Goal: Task Accomplishment & Management: Use online tool/utility

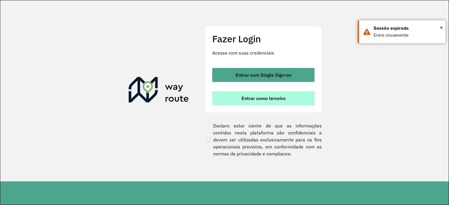
click at [297, 94] on button "Entrar como terceiro" at bounding box center [263, 98] width 102 height 14
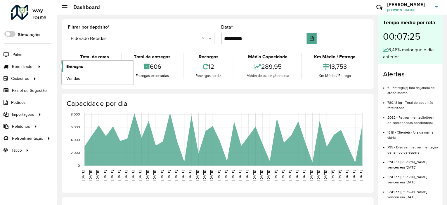
click at [71, 69] on span "Entregas" at bounding box center [74, 67] width 17 height 6
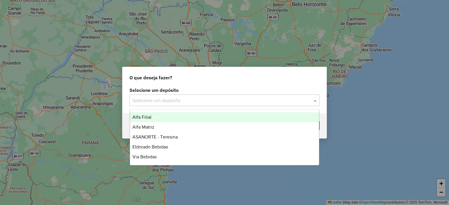
click at [195, 100] on input "text" at bounding box center [218, 100] width 172 height 7
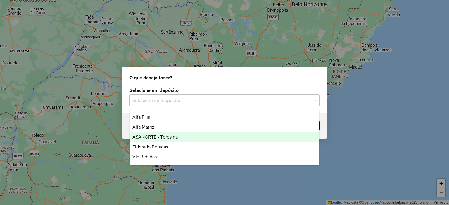
click at [180, 139] on div "ASANORTE - Teresina" at bounding box center [224, 137] width 189 height 10
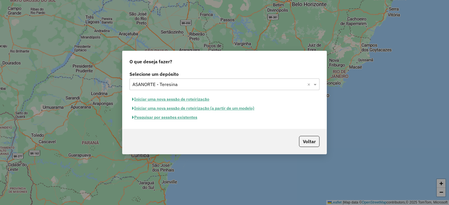
click at [186, 117] on button "Pesquisar por sessões existentes" at bounding box center [164, 117] width 70 height 9
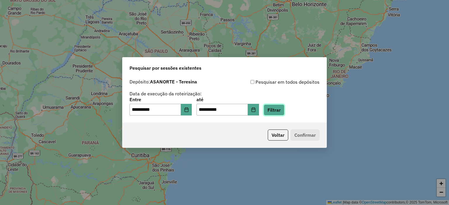
click at [282, 111] on button "Filtrar" at bounding box center [274, 110] width 21 height 11
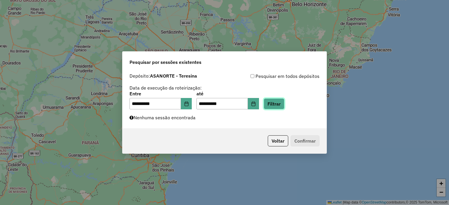
click at [283, 104] on button "Filtrar" at bounding box center [274, 103] width 21 height 11
click at [187, 102] on button "Choose Date" at bounding box center [186, 104] width 11 height 12
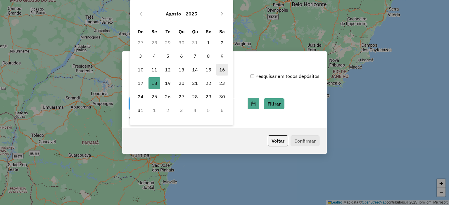
click at [217, 74] on span "16" at bounding box center [222, 70] width 12 height 12
type input "**********"
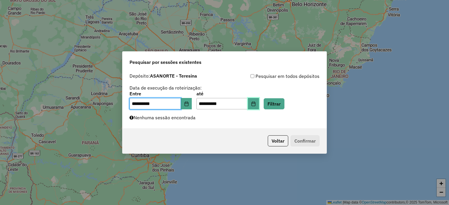
click at [256, 103] on icon "Choose Date" at bounding box center [253, 104] width 5 height 5
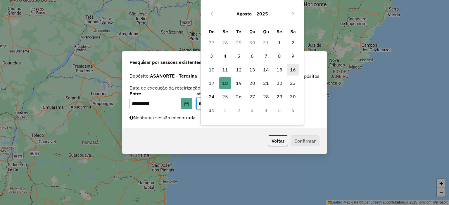
click at [295, 69] on span "16" at bounding box center [293, 70] width 12 height 12
type input "**********"
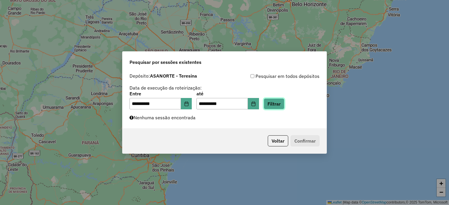
click at [284, 101] on button "Filtrar" at bounding box center [274, 103] width 21 height 11
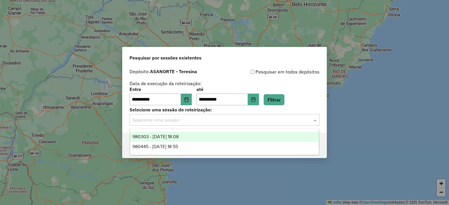
click at [233, 120] on input "text" at bounding box center [218, 120] width 172 height 7
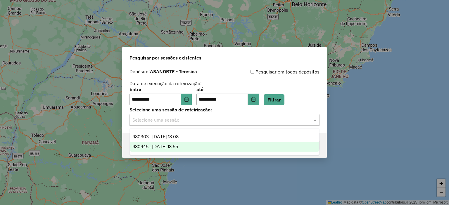
click at [215, 146] on div "980445 - 16/08/2025 18:55" at bounding box center [224, 147] width 189 height 10
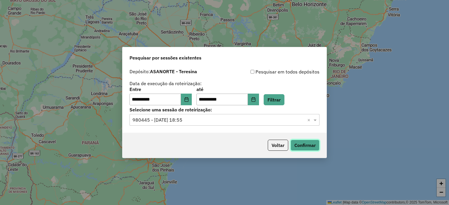
click at [307, 145] on button "Confirmar" at bounding box center [305, 145] width 29 height 11
click at [192, 98] on button "Choose Date" at bounding box center [186, 100] width 11 height 12
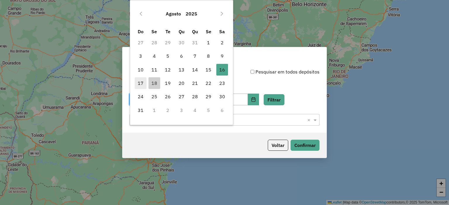
click at [140, 79] on span "17" at bounding box center [141, 83] width 12 height 12
type input "**********"
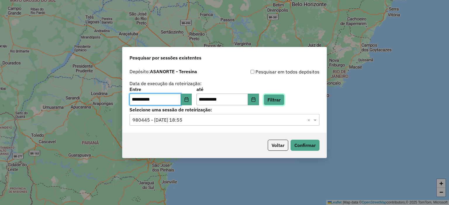
click at [278, 105] on button "Filtrar" at bounding box center [274, 99] width 21 height 11
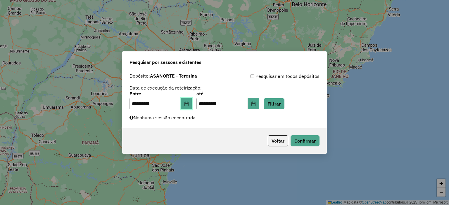
click at [189, 104] on icon "Choose Date" at bounding box center [186, 104] width 5 height 5
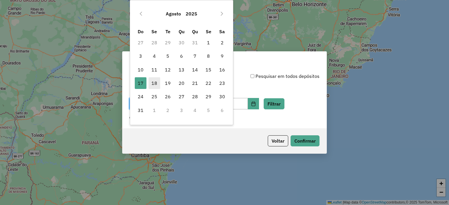
click at [157, 83] on span "18" at bounding box center [154, 83] width 12 height 12
type input "**********"
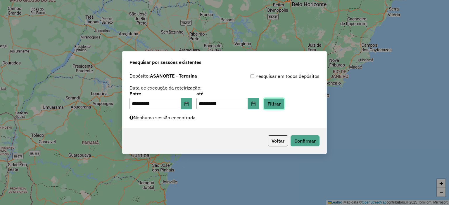
click at [284, 99] on button "Filtrar" at bounding box center [274, 103] width 21 height 11
